Goal: Transaction & Acquisition: Purchase product/service

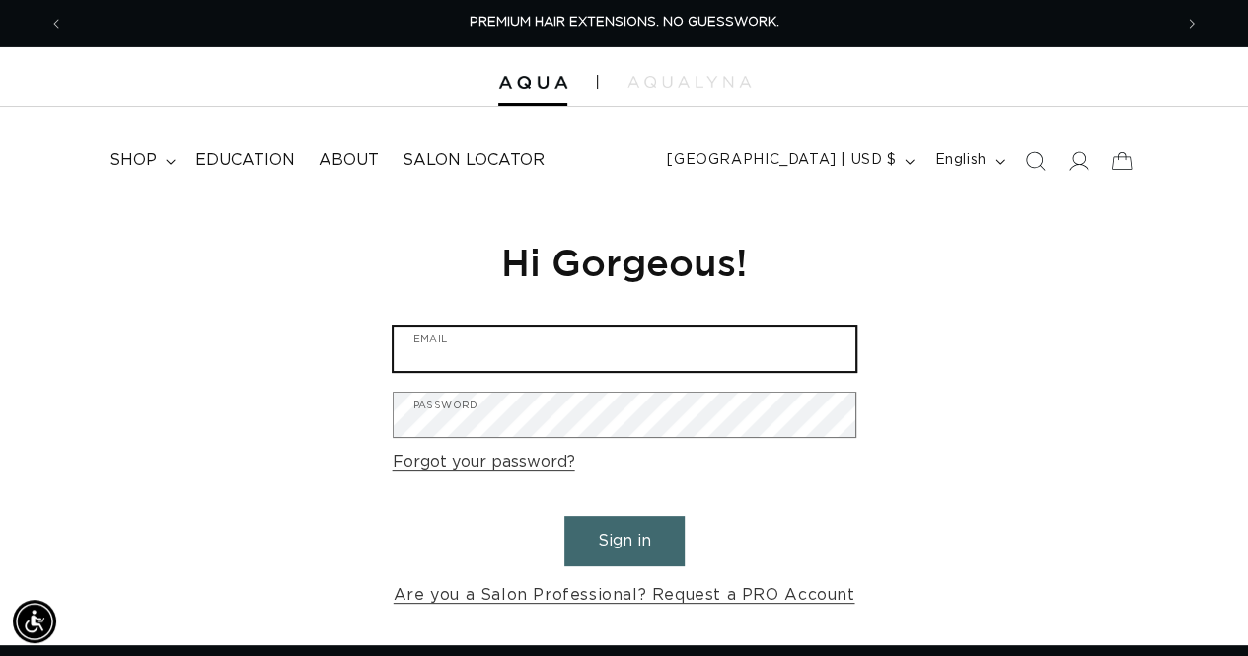
click at [498, 334] on input "Email" at bounding box center [624, 348] width 462 height 44
type input "ryan@currentbynese.com"
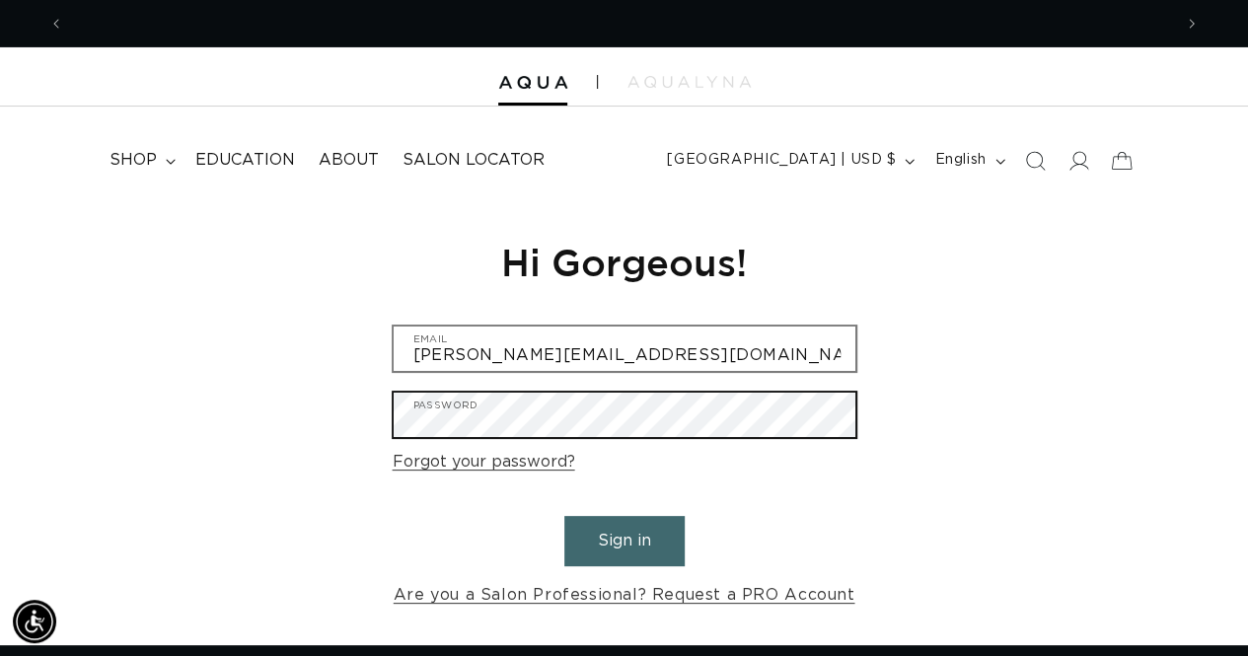
scroll to position [0, 2214]
click at [564, 516] on button "Sign in" at bounding box center [624, 541] width 120 height 50
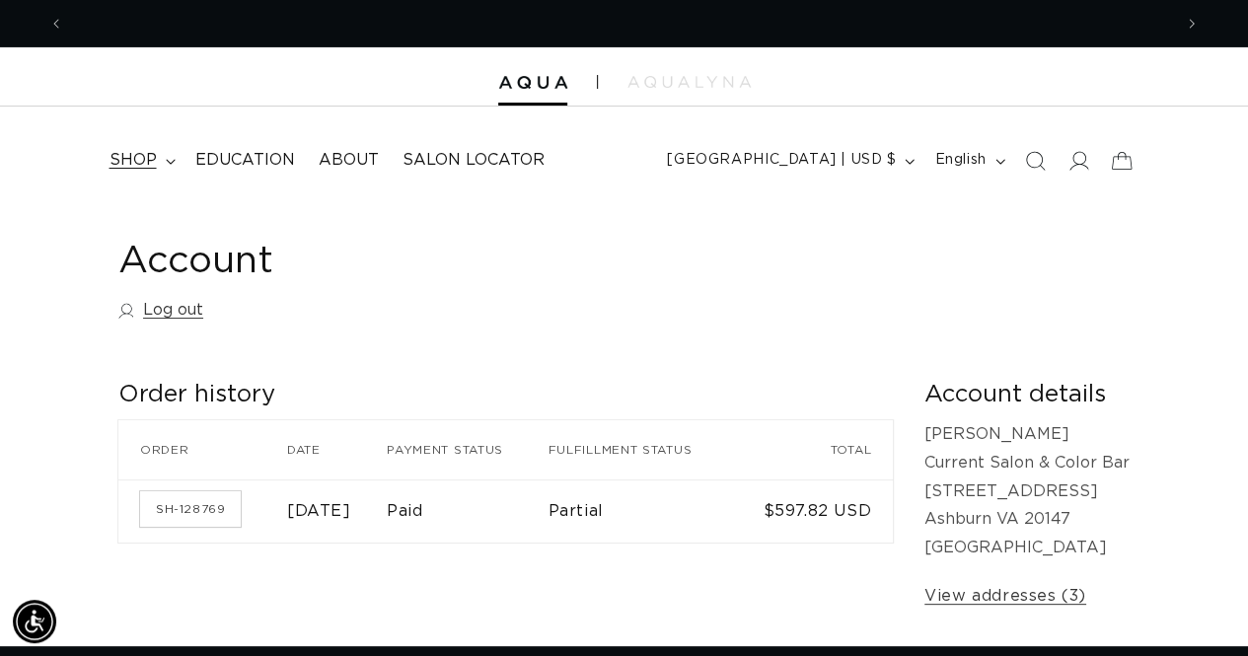
scroll to position [0, 1106]
click at [131, 156] on span "shop" at bounding box center [132, 160] width 47 height 21
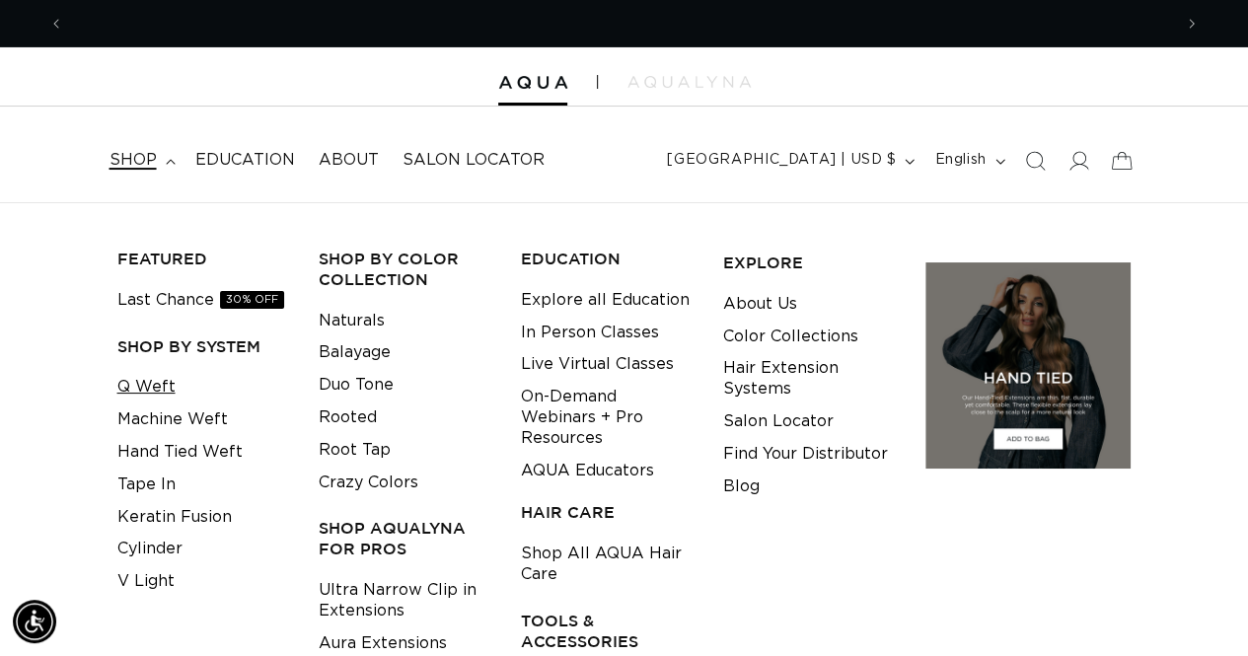
scroll to position [0, 2214]
click at [141, 386] on link "Q Weft" at bounding box center [146, 387] width 58 height 33
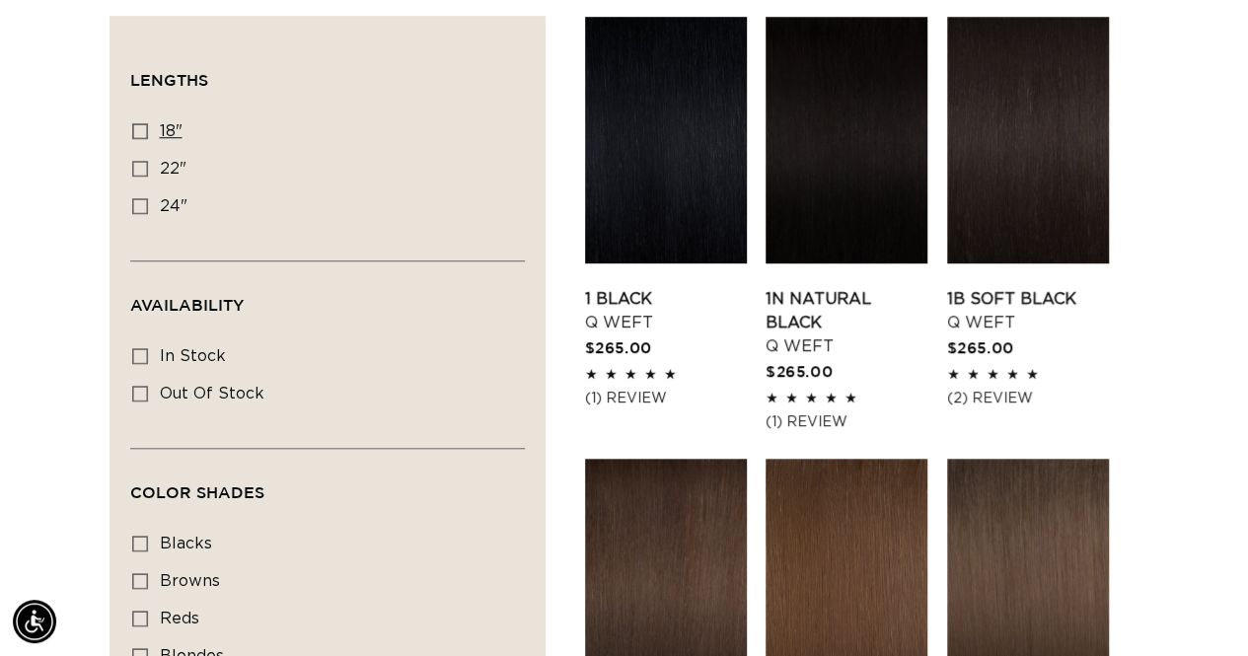
scroll to position [0, 2214]
click at [138, 129] on icon at bounding box center [140, 131] width 16 height 16
click at [138, 129] on input "18" 18" (5 products)" at bounding box center [140, 131] width 16 height 16
checkbox input "true"
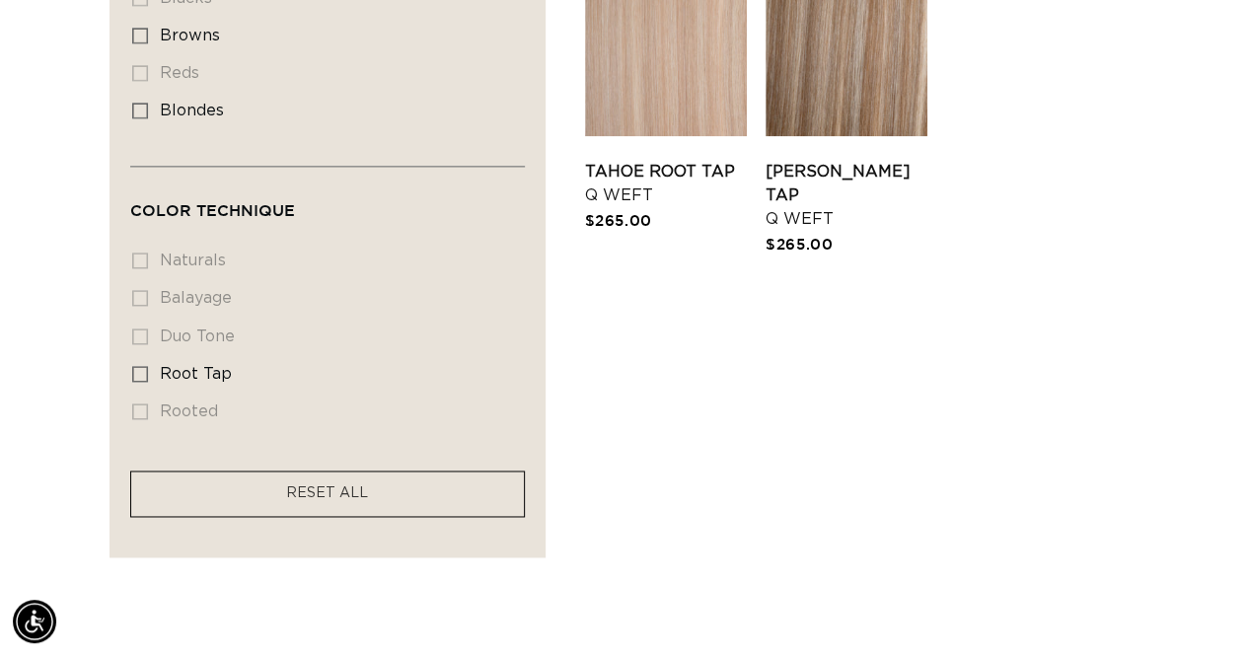
scroll to position [0, 1106]
click at [317, 486] on span "RESET ALL" at bounding box center [327, 493] width 82 height 14
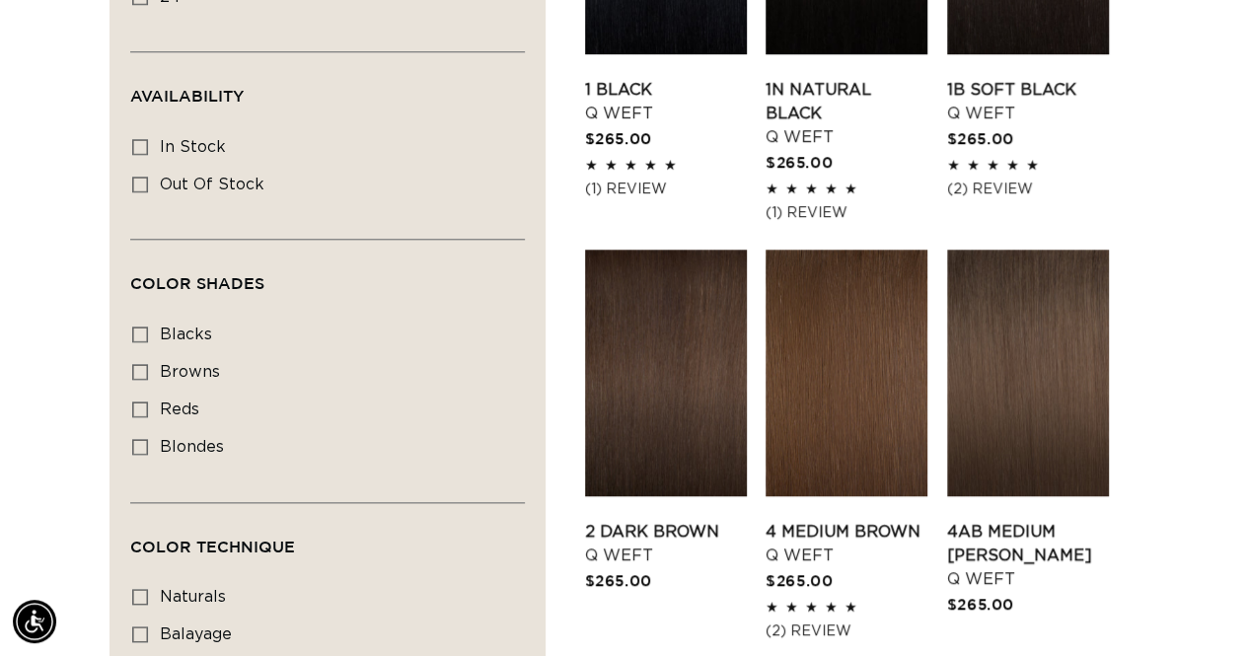
scroll to position [657, 0]
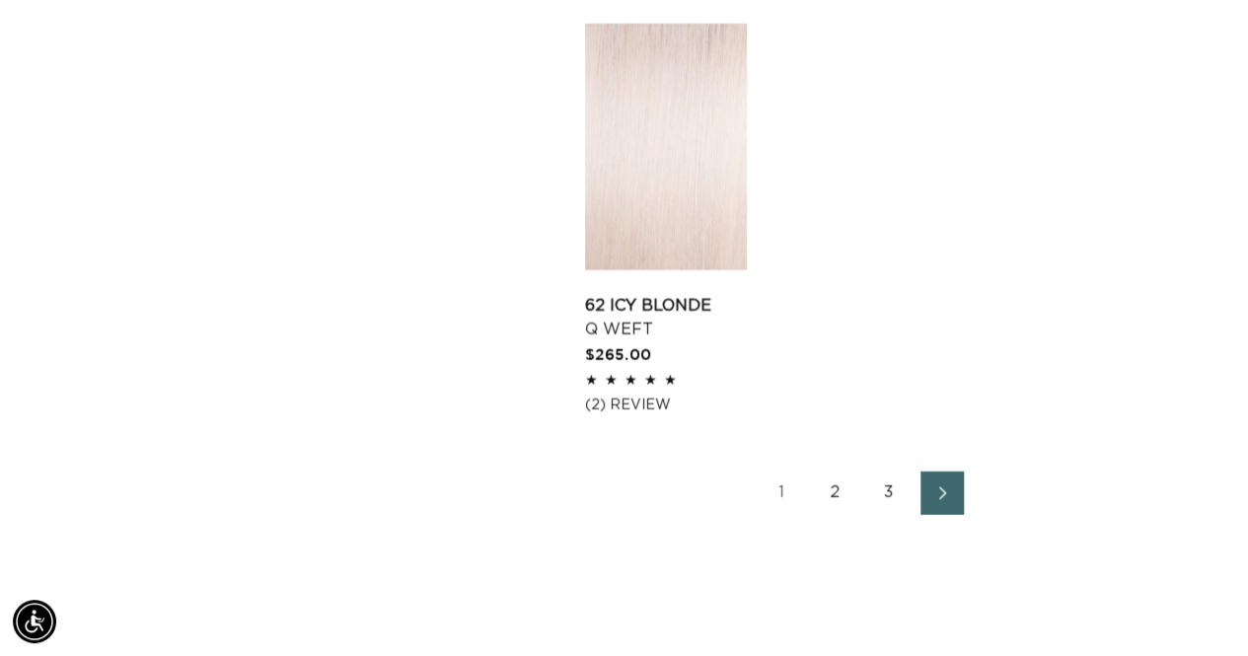
click at [937, 486] on icon "Next page" at bounding box center [943, 493] width 26 height 14
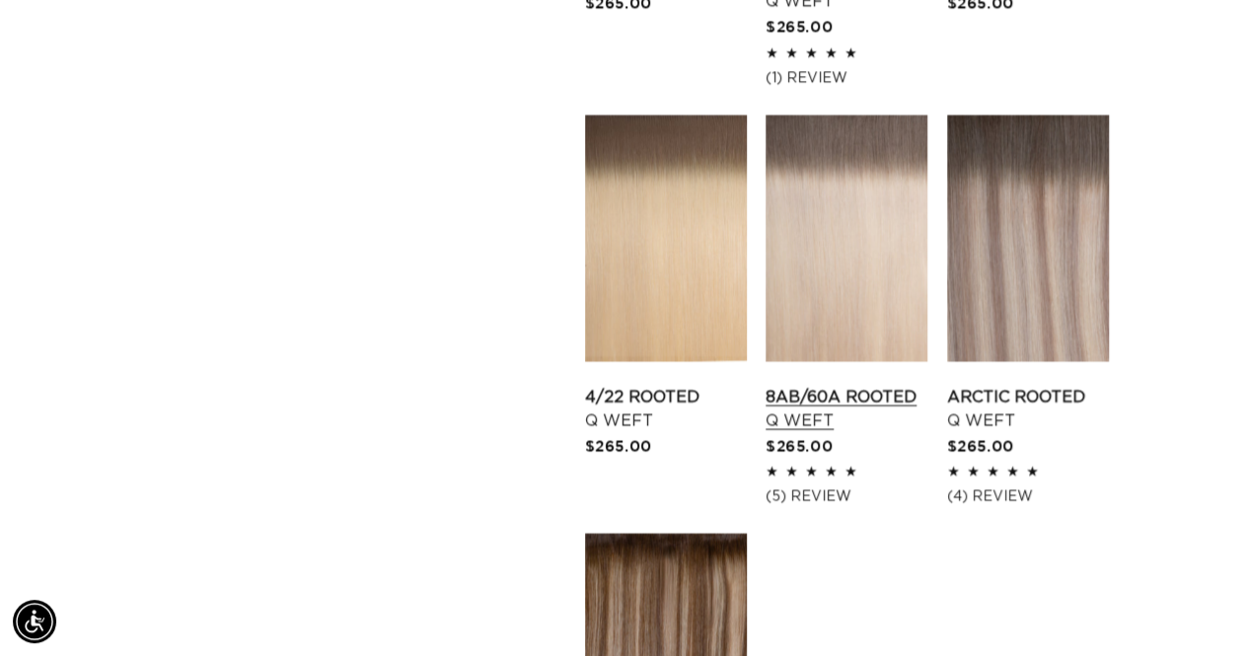
scroll to position [0, 1106]
click at [805, 408] on link "8AB/60A Rooted Q Weft" at bounding box center [846, 409] width 162 height 47
click at [988, 394] on link "Arctic Rooted Q Weft" at bounding box center [1028, 409] width 162 height 47
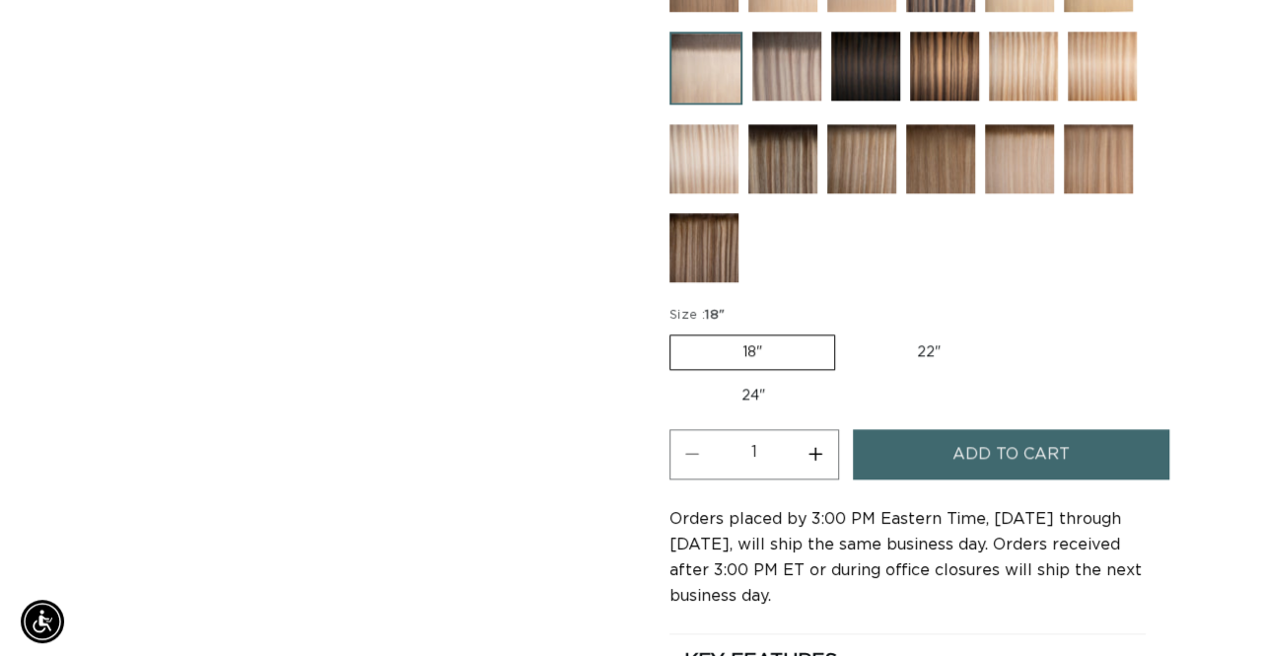
scroll to position [0, 2214]
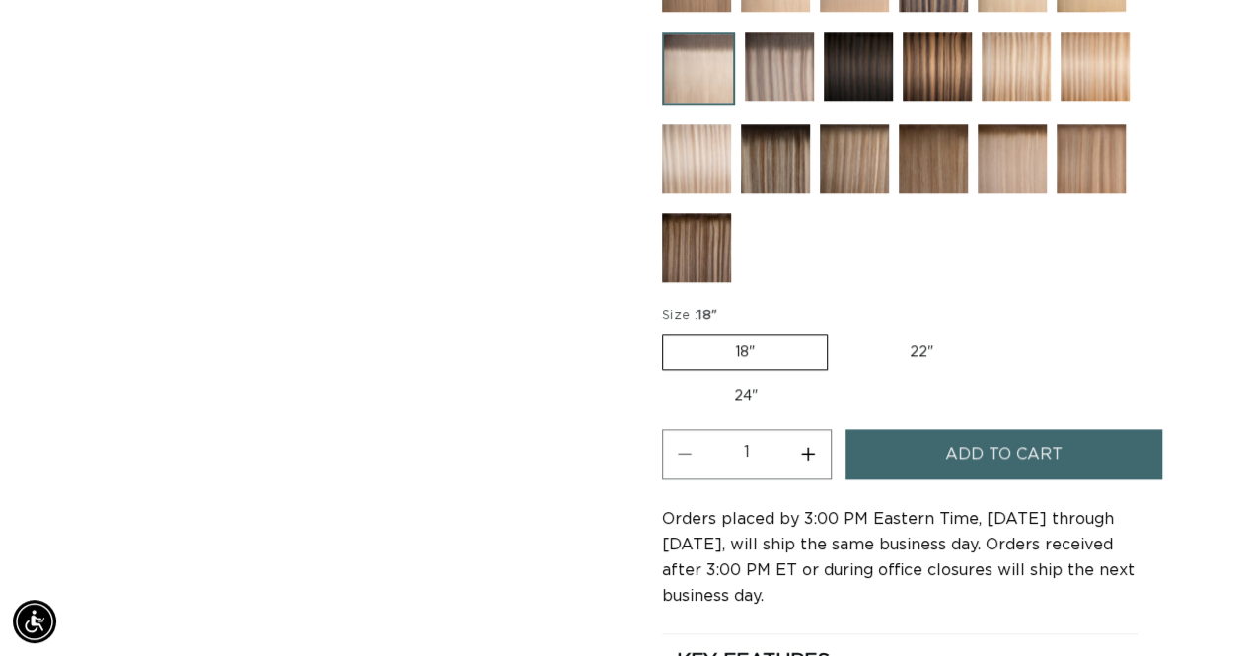
click at [969, 447] on span "Add to cart" at bounding box center [1003, 454] width 117 height 50
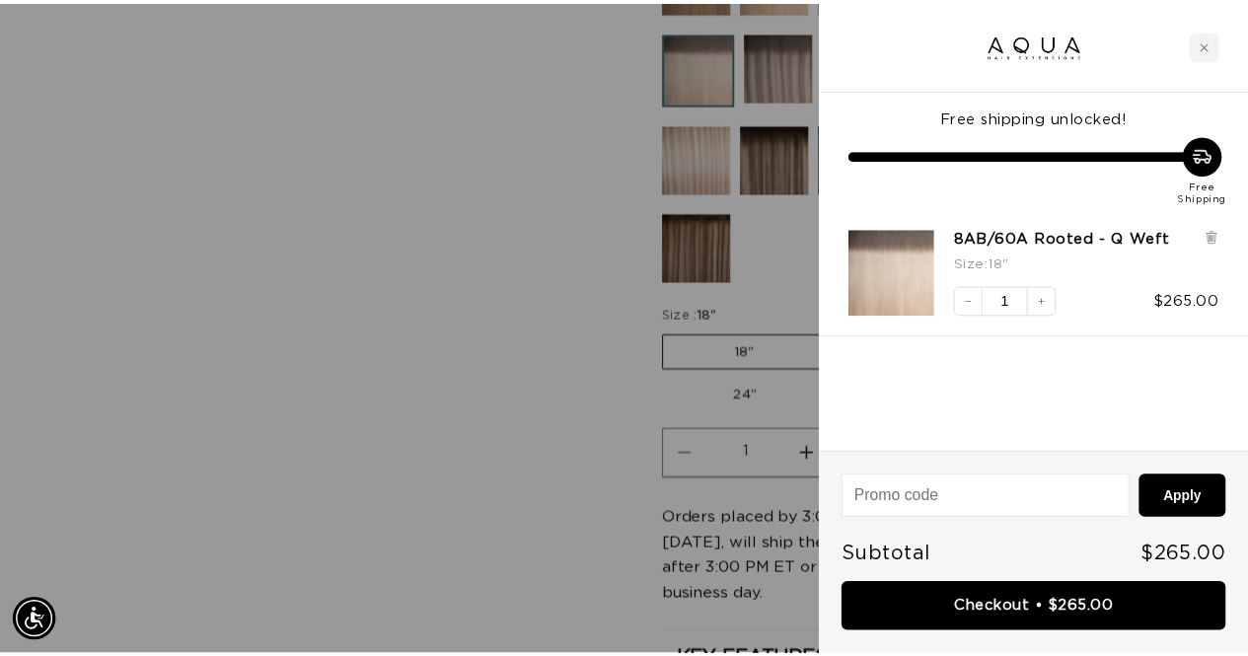
scroll to position [0, 0]
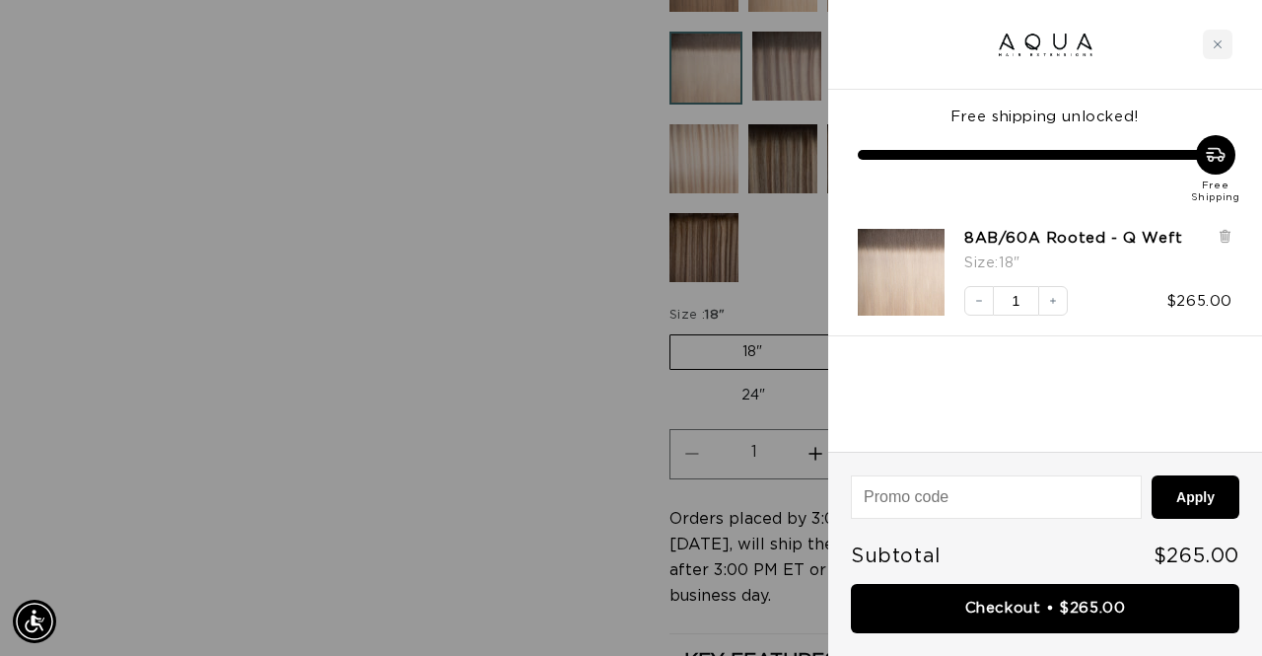
click at [596, 297] on div at bounding box center [631, 328] width 1262 height 656
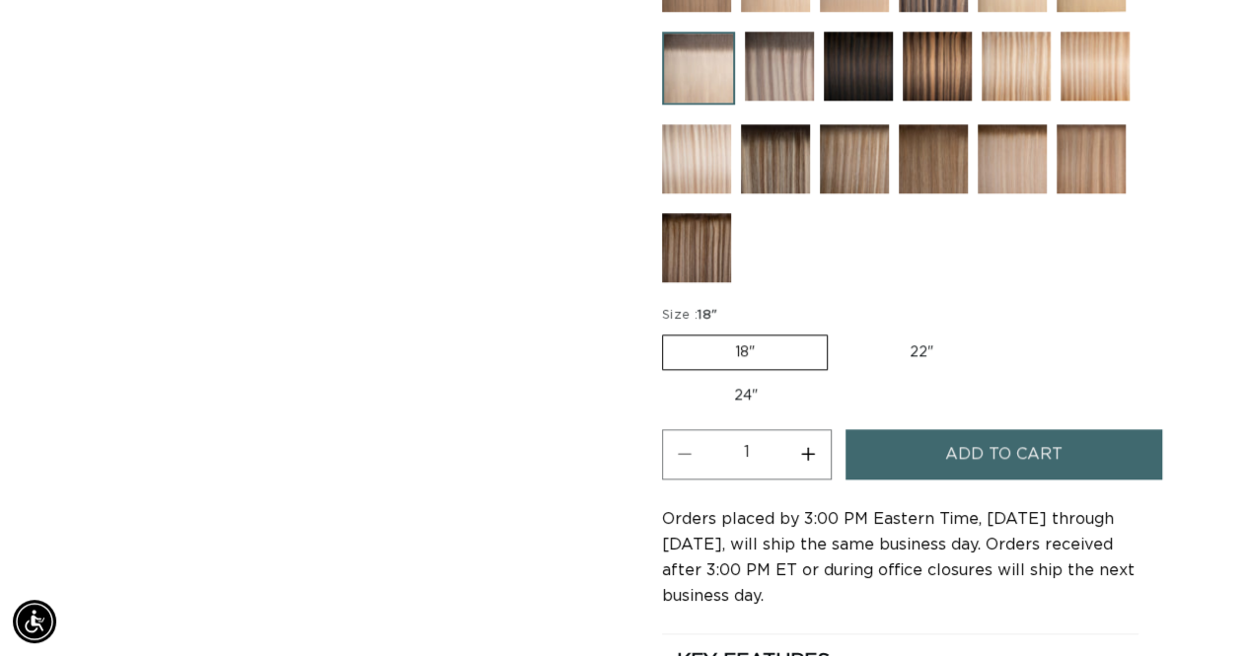
scroll to position [0, 1106]
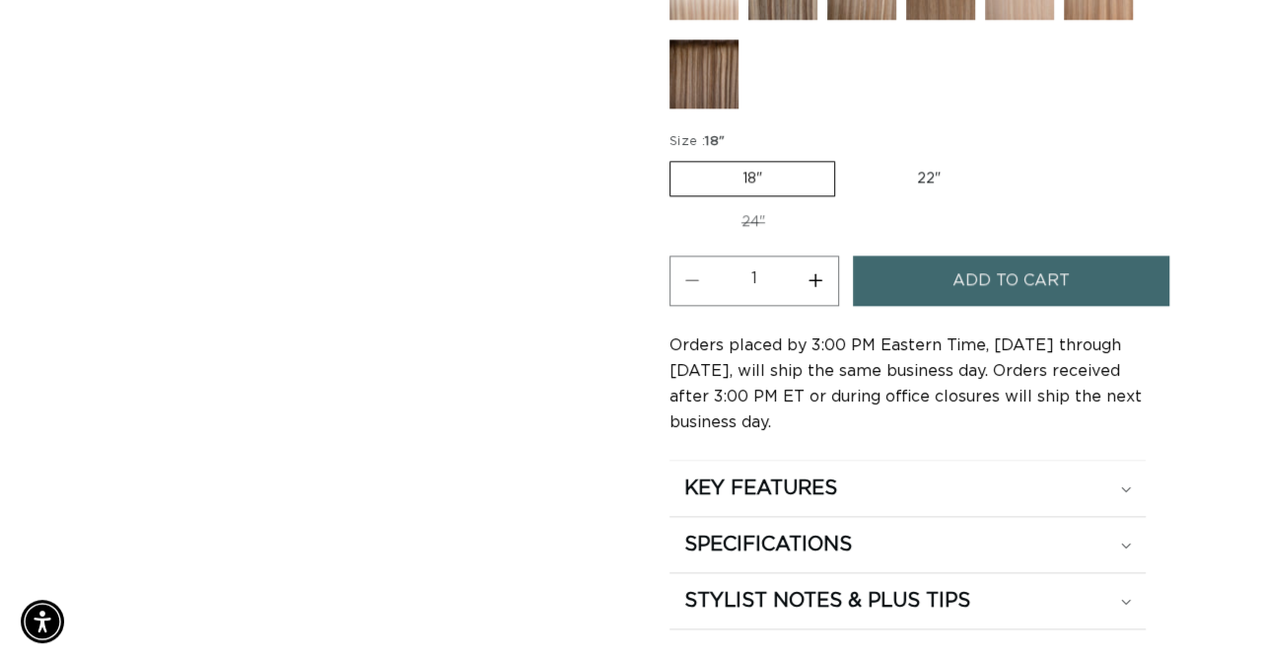
scroll to position [0, 2214]
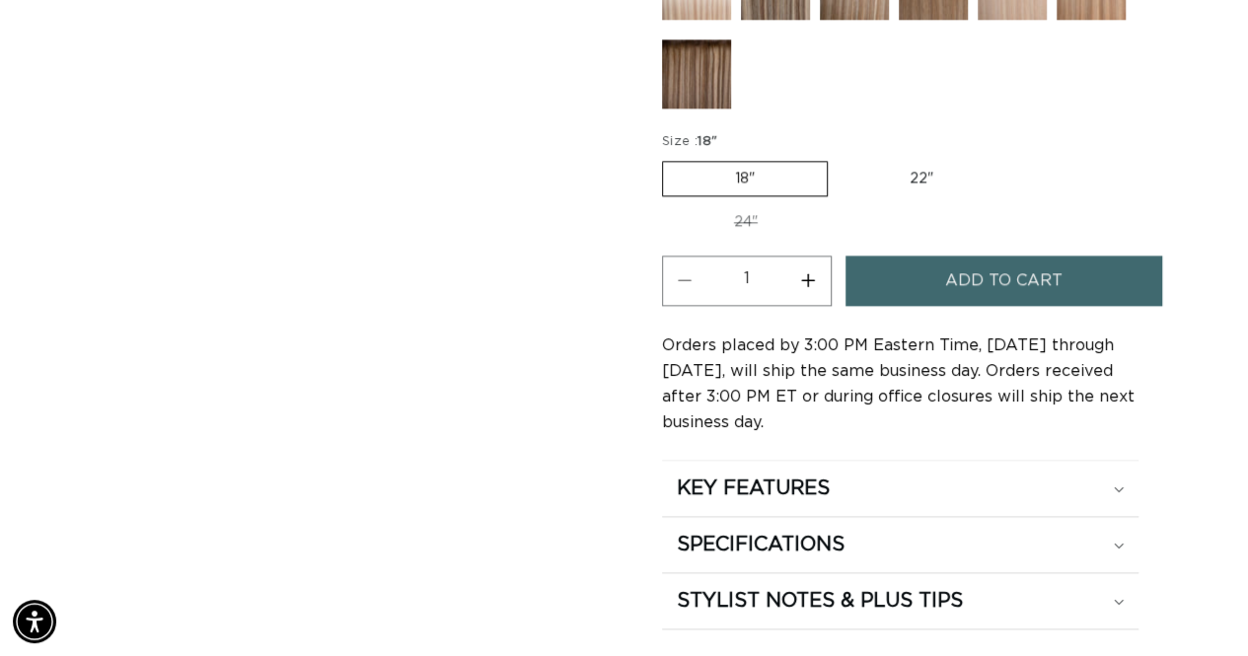
click at [950, 272] on span "Add to cart" at bounding box center [1003, 280] width 117 height 50
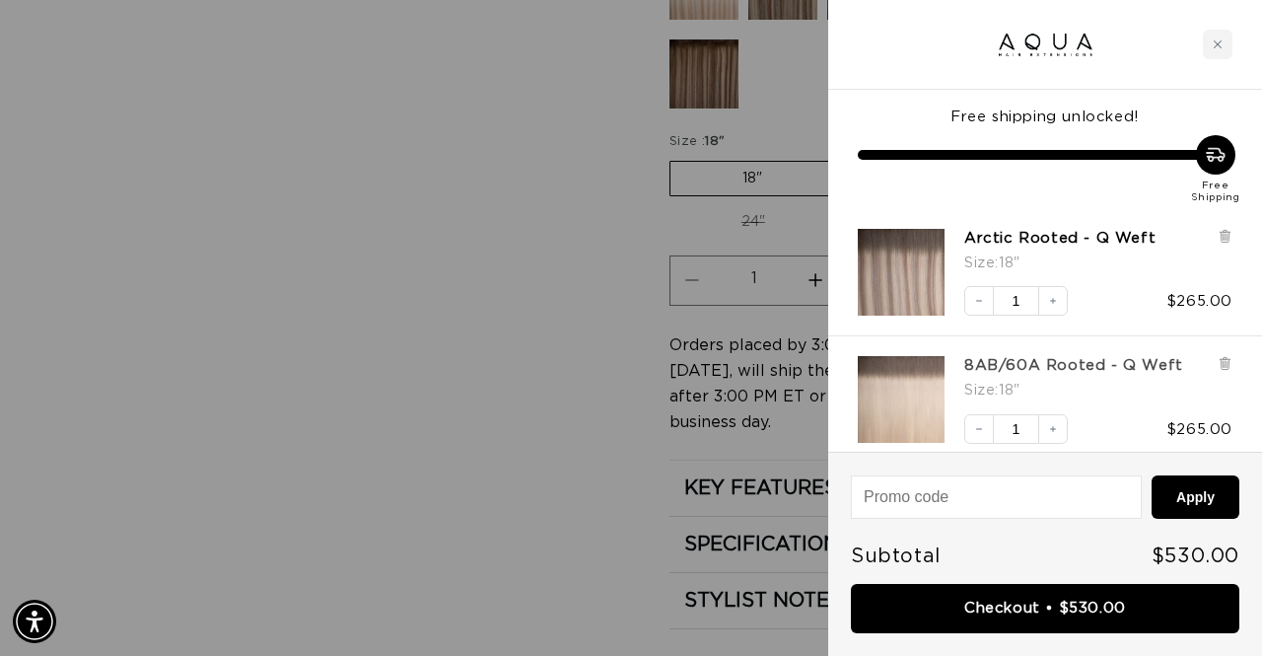
scroll to position [0, 0]
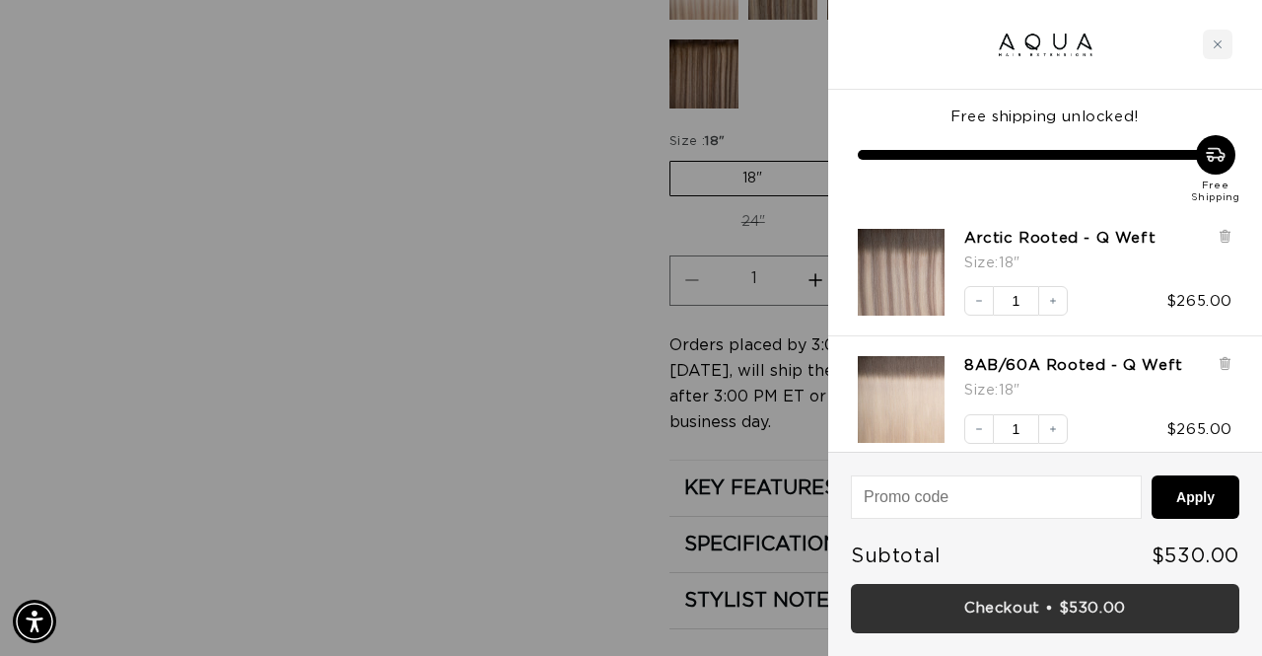
click at [1067, 607] on link "Checkout • $530.00" at bounding box center [1045, 609] width 389 height 50
